Goal: Information Seeking & Learning: Learn about a topic

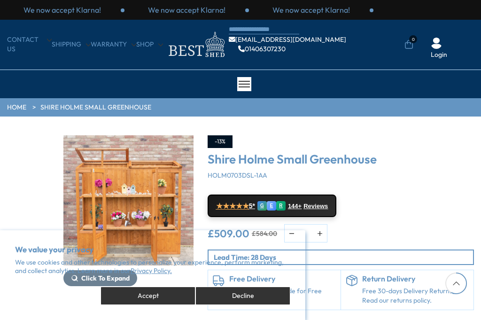
click at [71, 110] on link "Shire Holme Small Greenhouse" at bounding box center [95, 107] width 111 height 9
click at [65, 109] on link "Shire Holme Small Greenhouse" at bounding box center [95, 107] width 111 height 9
click at [9, 109] on link "HOME" at bounding box center [16, 107] width 19 height 9
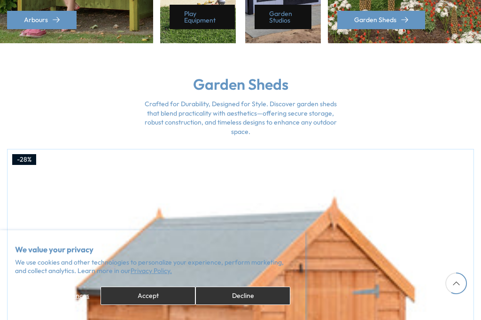
scroll to position [1612, 0]
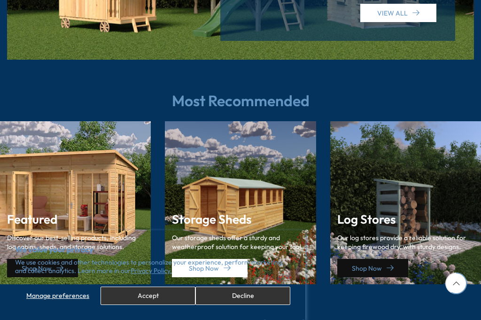
click at [248, 305] on button "Decline" at bounding box center [242, 295] width 95 height 18
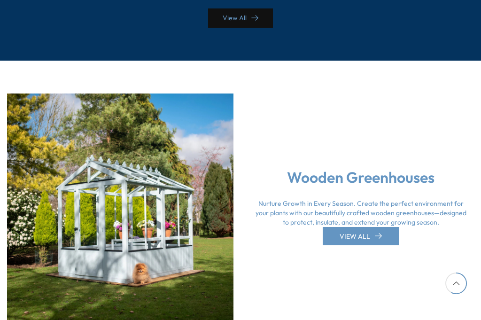
scroll to position [2597, 0]
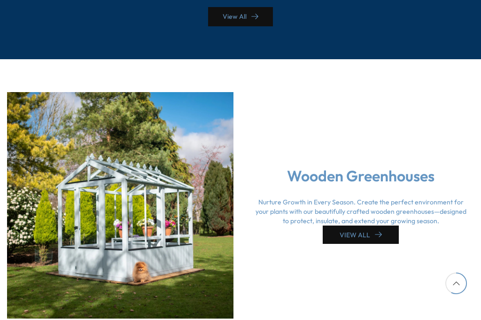
click at [377, 231] on icon at bounding box center [378, 234] width 7 height 6
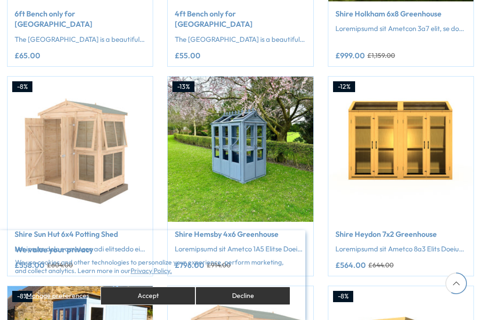
scroll to position [356, 0]
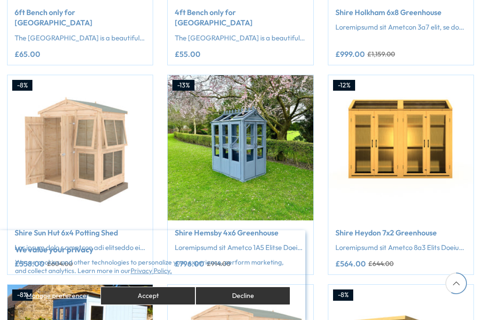
click at [409, 227] on link "Shire Heydon 7x2 Greenhouse" at bounding box center [400, 232] width 131 height 10
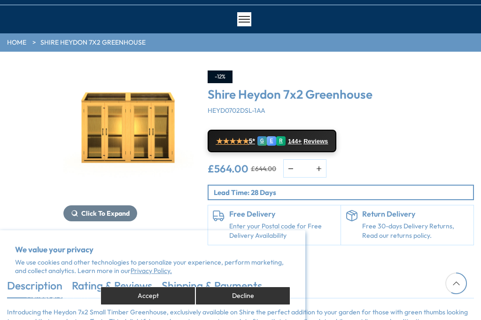
scroll to position [63, 0]
